Goal: Information Seeking & Learning: Learn about a topic

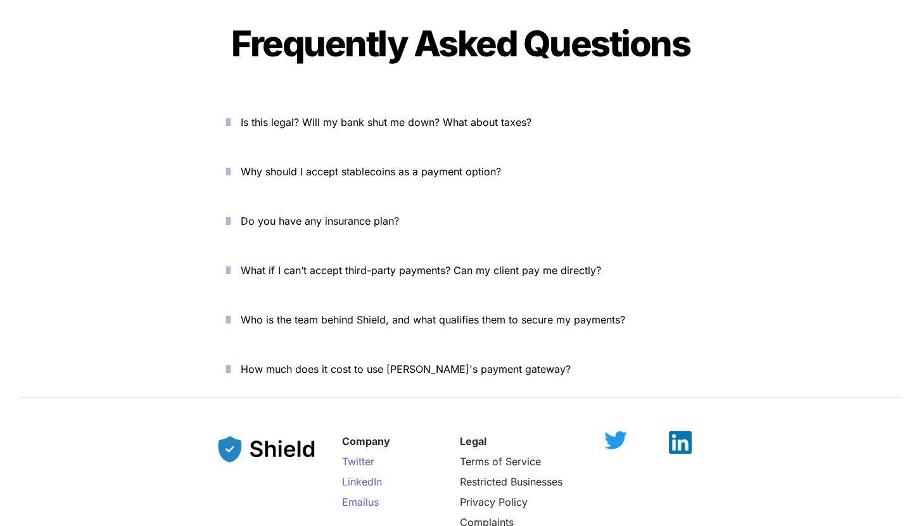
scroll to position [4207, 0]
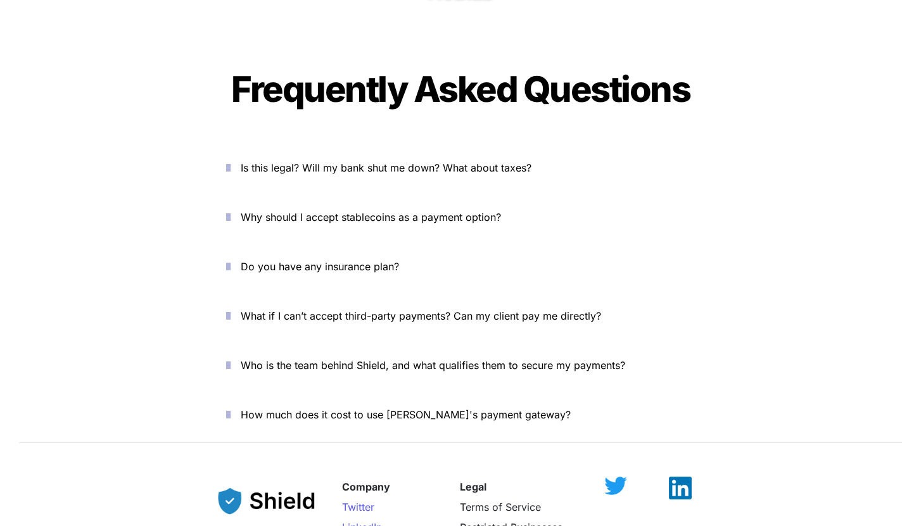
click at [314, 211] on span "Why should I accept stablecoins as a payment option?" at bounding box center [371, 217] width 260 height 13
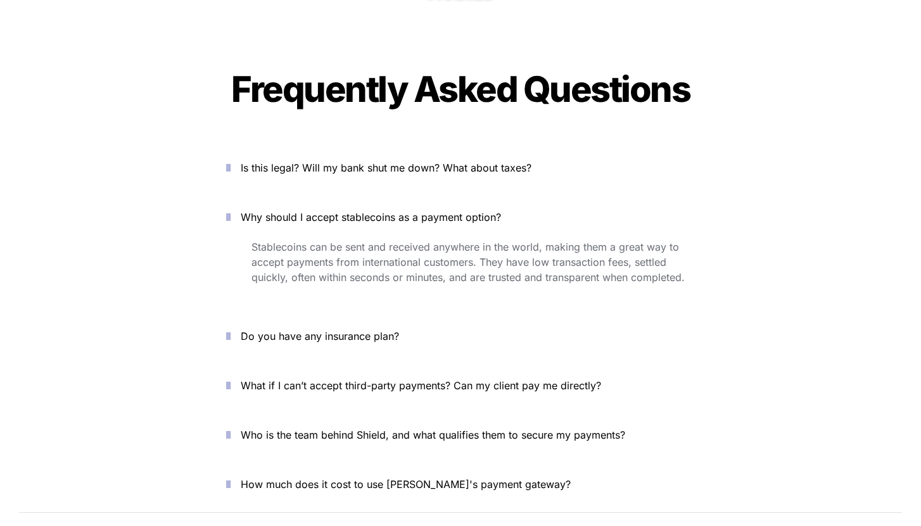
click at [336, 161] on span "Is this legal? Will my bank shut me down? What about taxes?" at bounding box center [386, 167] width 291 height 13
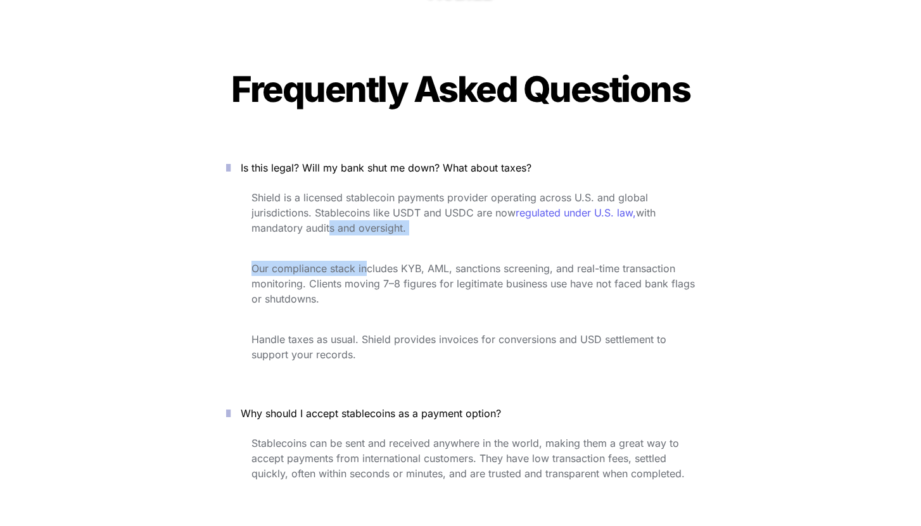
drag, startPoint x: 326, startPoint y: 189, endPoint x: 367, endPoint y: 223, distance: 53.9
click at [367, 223] on div "Shield is a licensed stablecoin payments provider operating across U.S. and glo…" at bounding box center [460, 285] width 507 height 196
click at [367, 262] on span "Our compliance stack includes KYB, AML, sanctions screening, and real-time tran…" at bounding box center [474, 283] width 446 height 43
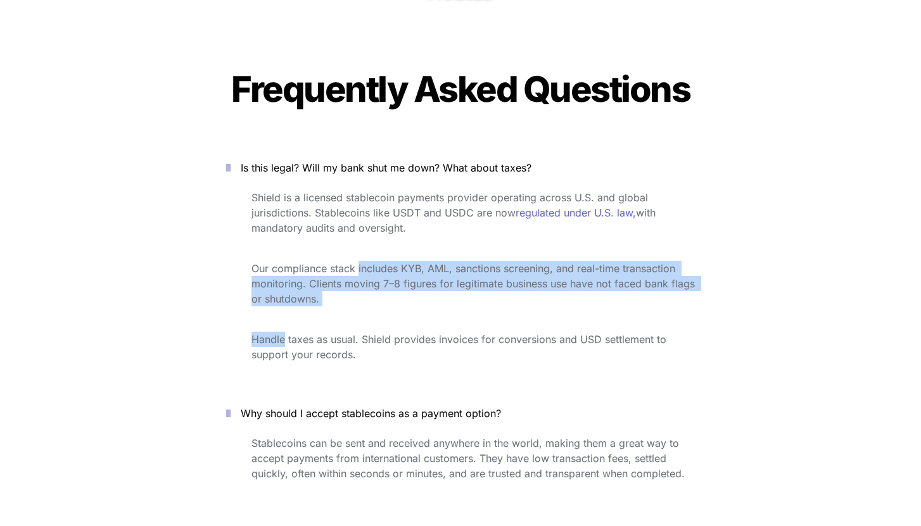
drag, startPoint x: 367, startPoint y: 223, endPoint x: 449, endPoint y: 286, distance: 103.0
click at [449, 286] on div "Shield is a licensed stablecoin payments provider operating across U.S. and glo…" at bounding box center [460, 285] width 507 height 196
click at [449, 329] on p "Handle taxes as usual. Shield provides invoices for conversions and USD settlem…" at bounding box center [472, 346] width 443 height 35
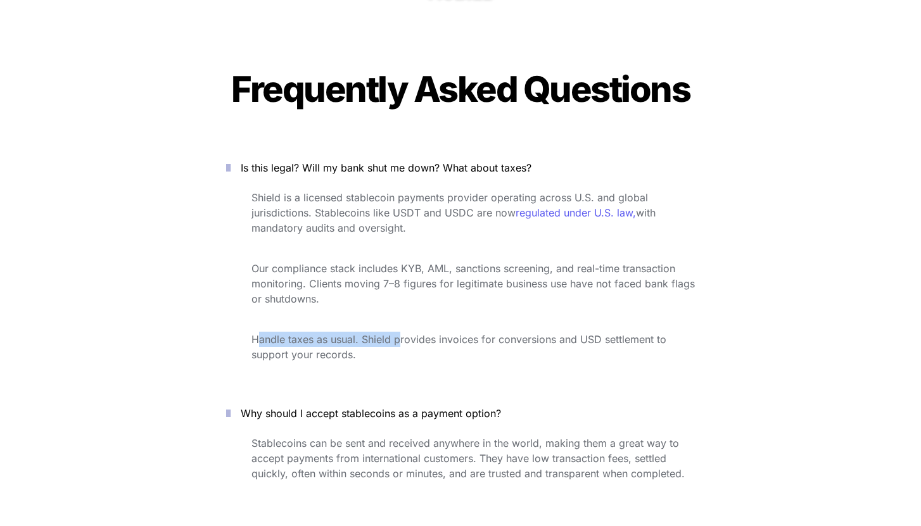
drag, startPoint x: 258, startPoint y: 289, endPoint x: 400, endPoint y: 291, distance: 141.2
click at [400, 329] on p "Handle taxes as usual. Shield provides invoices for conversions and USD settlem…" at bounding box center [472, 346] width 443 height 35
click at [400, 333] on span "Handle taxes as usual. Shield provides invoices for conversions and USD settlem…" at bounding box center [460, 347] width 418 height 28
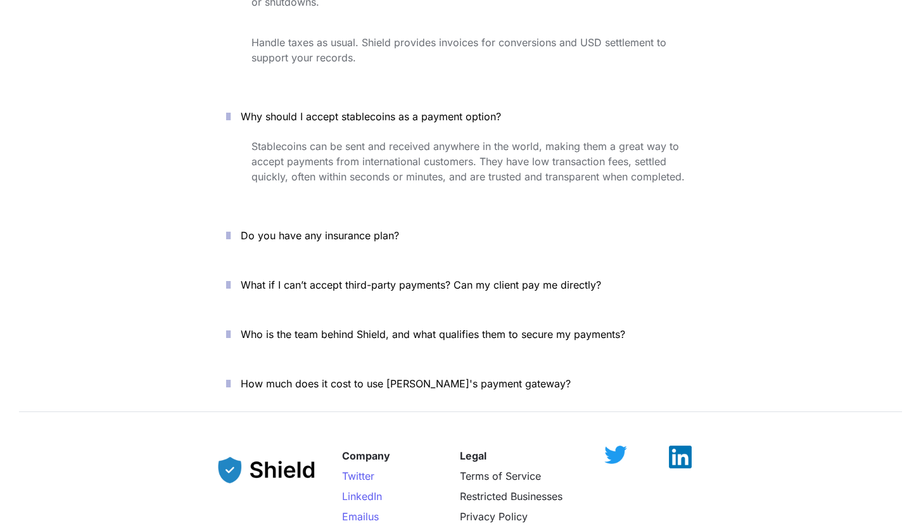
scroll to position [4506, 0]
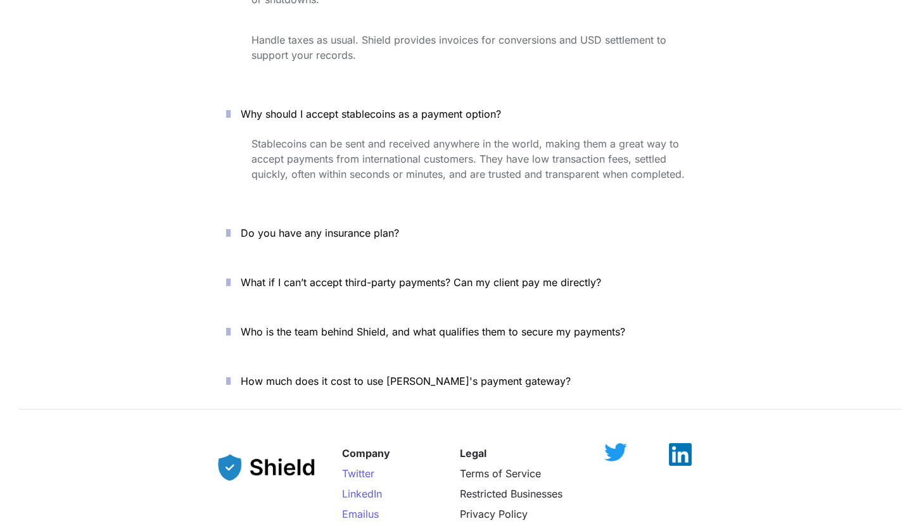
click at [402, 276] on span "What if I can’t accept third-party payments? Can my client pay me directly?" at bounding box center [421, 282] width 360 height 13
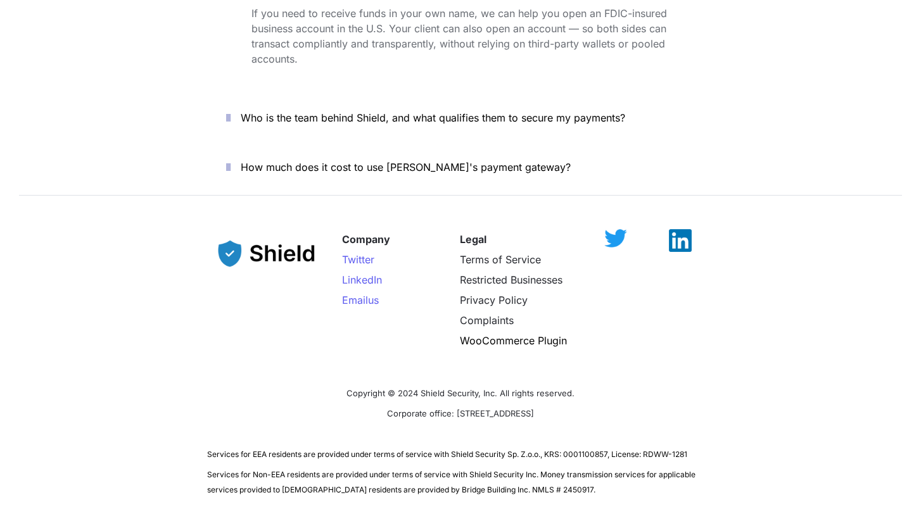
scroll to position [4815, 0]
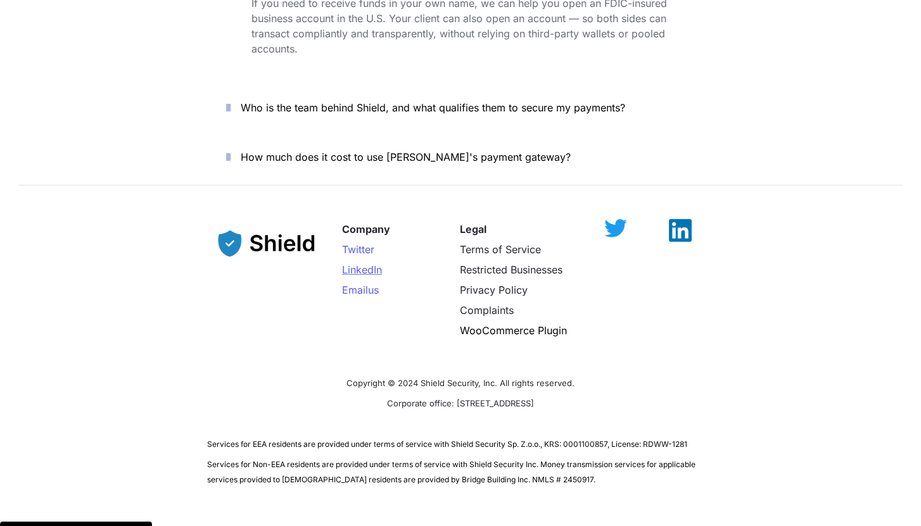
click at [372, 263] on span "LinkedIn" at bounding box center [362, 269] width 40 height 13
